Goal: Task Accomplishment & Management: Manage account settings

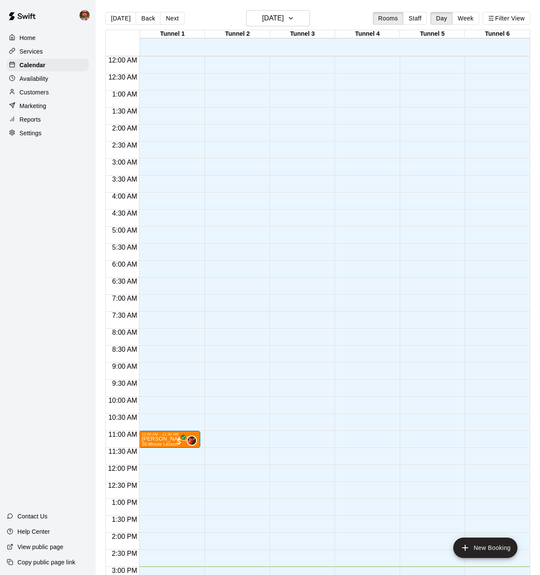
scroll to position [289, 0]
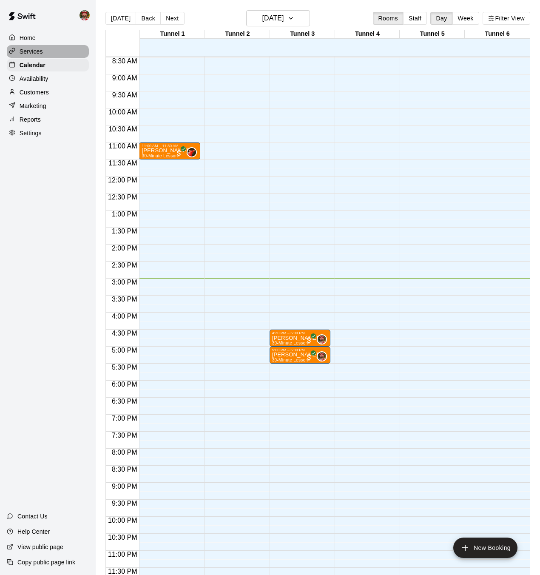
click at [31, 51] on p "Services" at bounding box center [31, 51] width 23 height 9
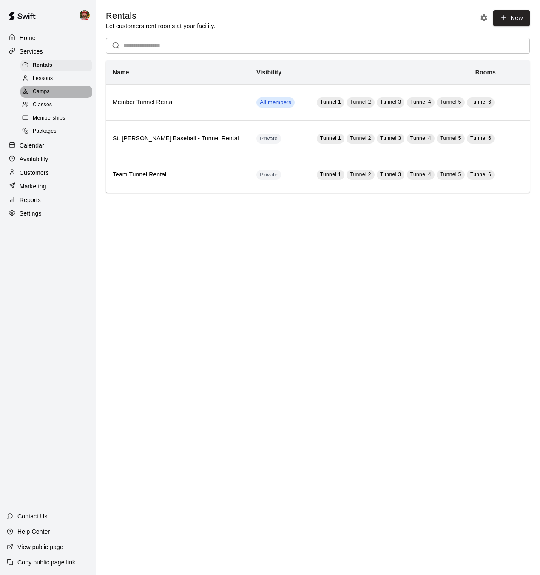
click at [42, 91] on span "Camps" at bounding box center [41, 92] width 17 height 9
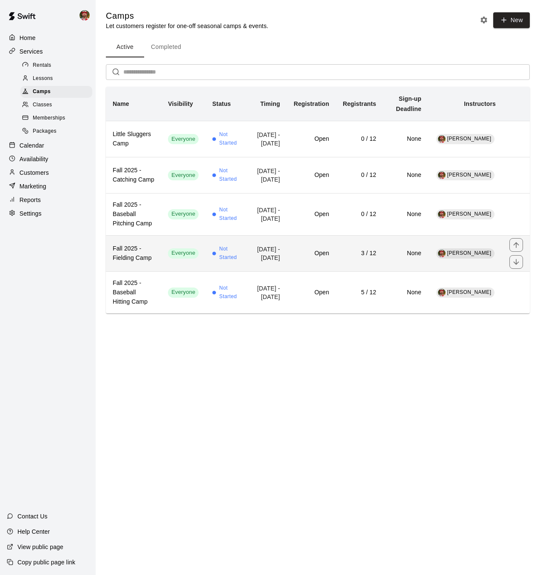
click at [352, 258] on h6 "3 / 12" at bounding box center [360, 253] width 34 height 9
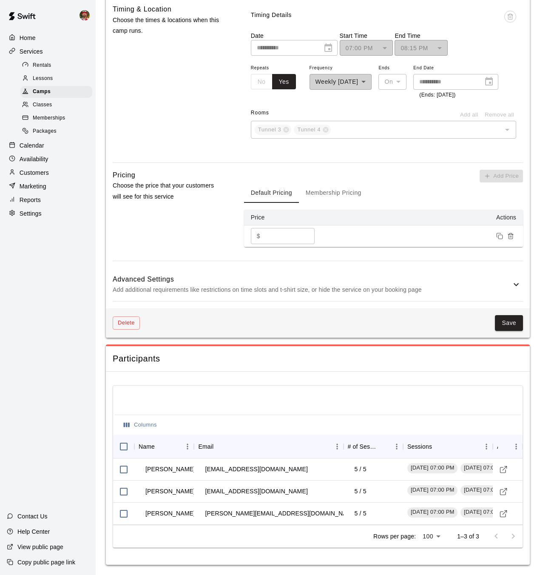
scroll to position [519, 0]
click at [46, 90] on span "Camps" at bounding box center [42, 92] width 18 height 9
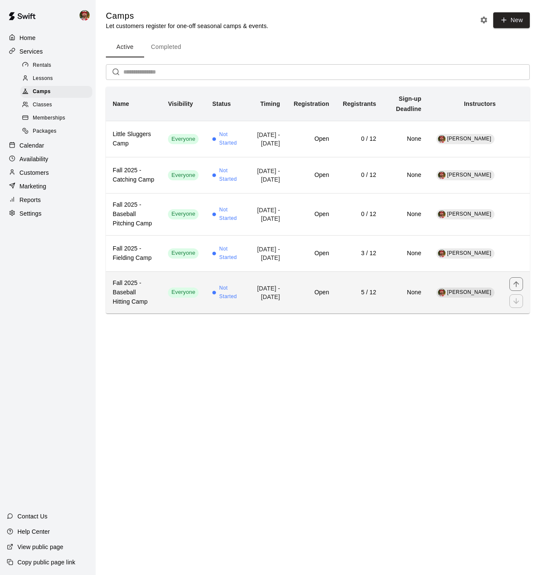
click at [327, 297] on h6 "Open" at bounding box center [311, 292] width 35 height 9
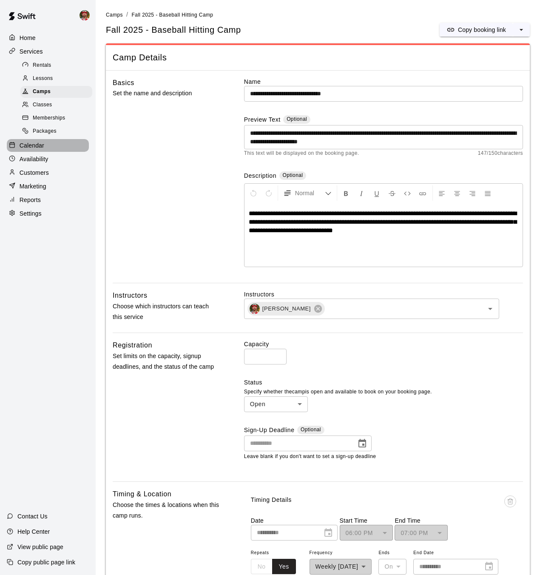
click at [31, 146] on p "Calendar" at bounding box center [32, 145] width 25 height 9
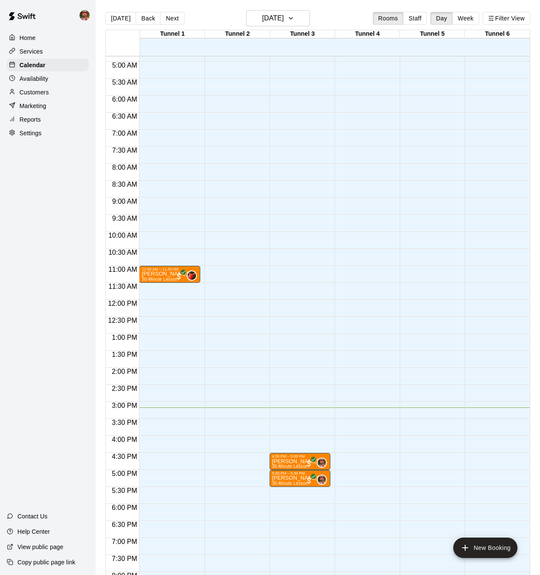
scroll to position [165, 0]
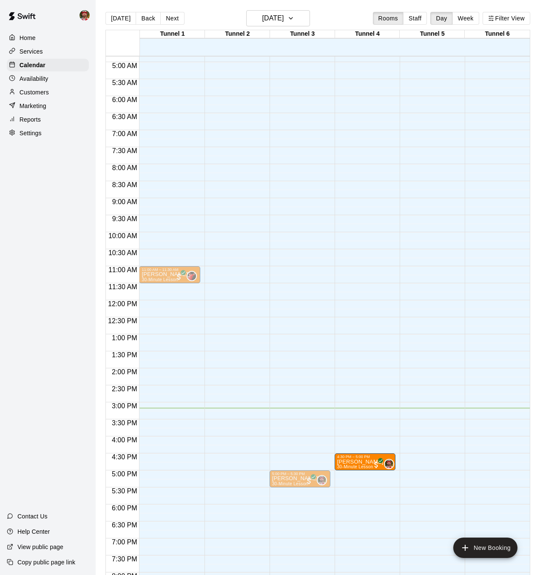
drag, startPoint x: 293, startPoint y: 462, endPoint x: 355, endPoint y: 465, distance: 62.2
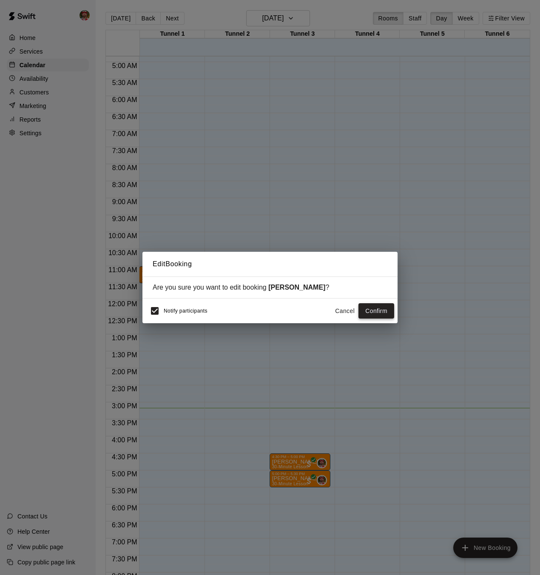
click at [367, 312] on button "Confirm" at bounding box center [376, 311] width 36 height 16
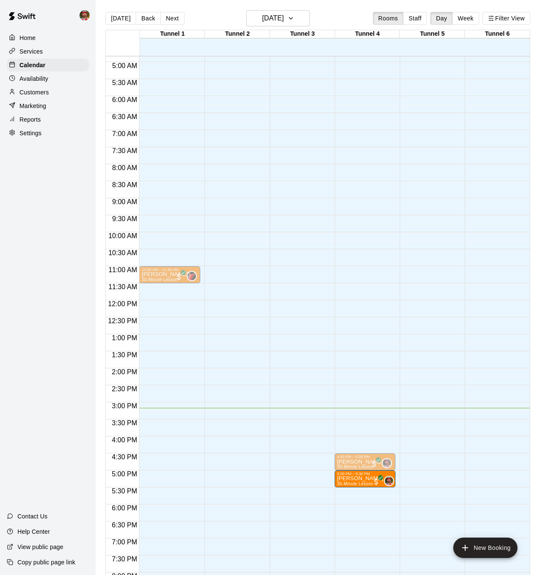
drag, startPoint x: 285, startPoint y: 478, endPoint x: 358, endPoint y: 480, distance: 72.7
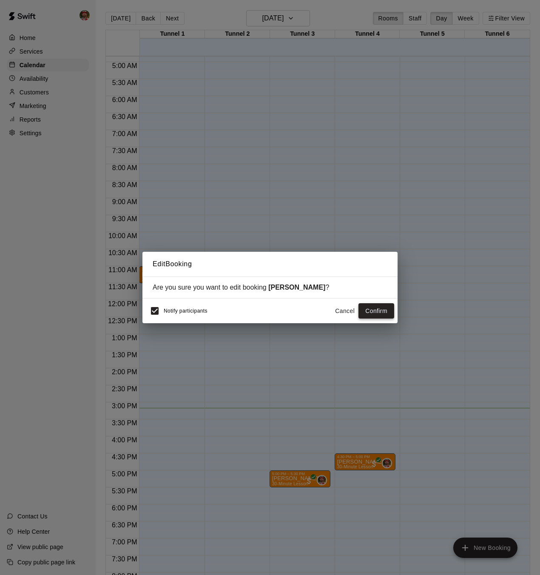
click at [372, 312] on button "Confirm" at bounding box center [376, 311] width 36 height 16
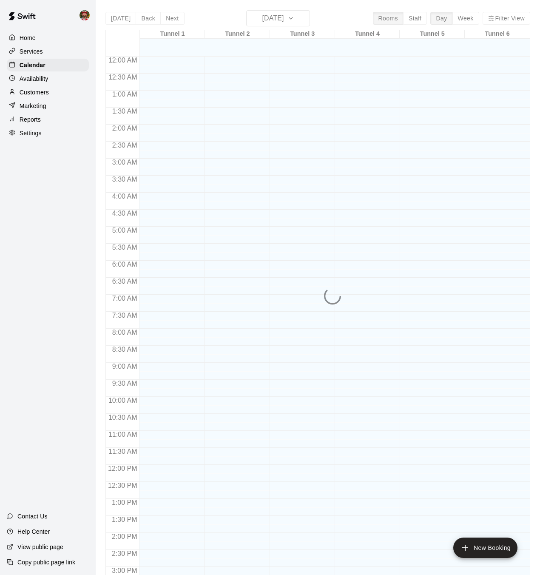
scroll to position [263, 0]
